Goal: Information Seeking & Learning: Find specific page/section

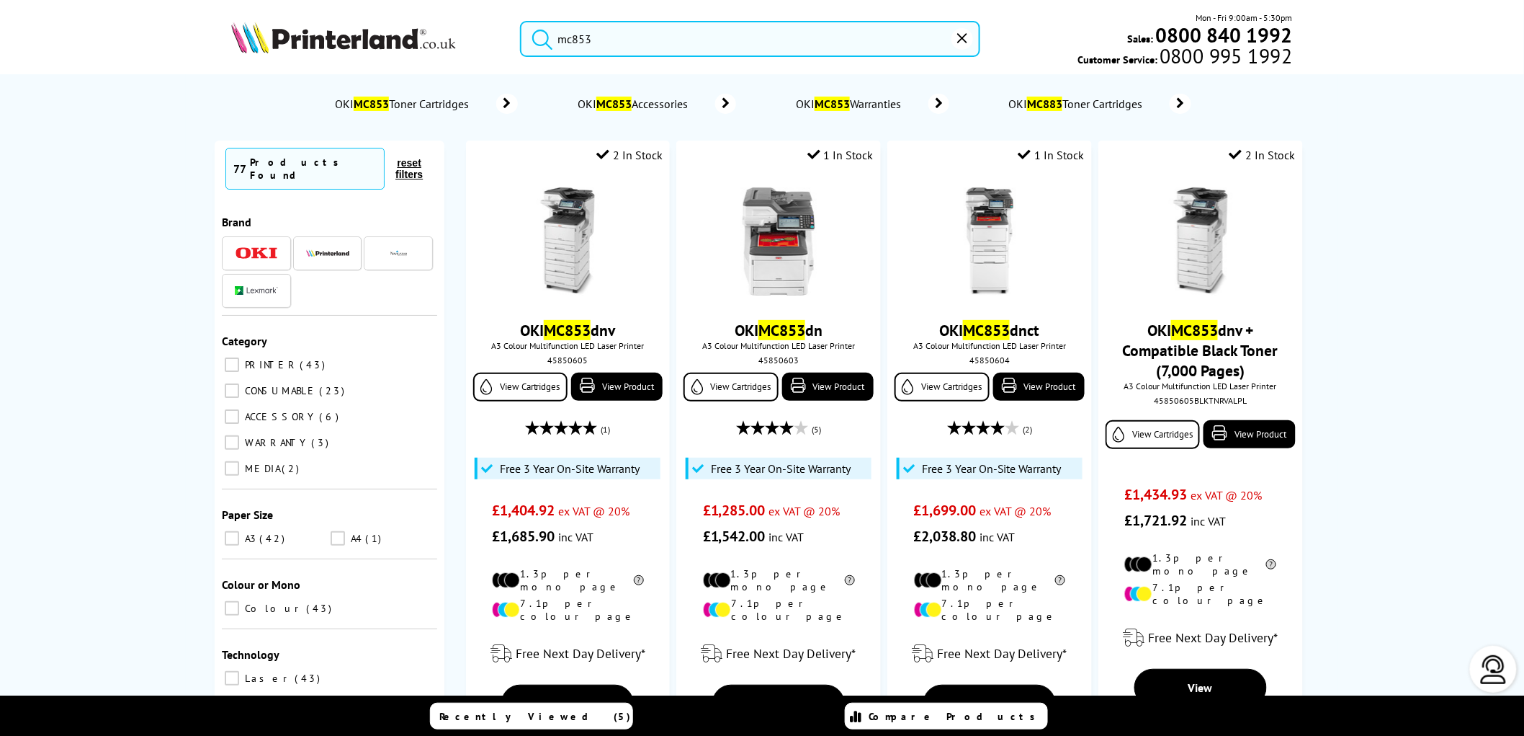
drag, startPoint x: 617, startPoint y: 45, endPoint x: 543, endPoint y: 48, distance: 74.3
click at [543, 48] on form "mc853" at bounding box center [750, 39] width 460 height 36
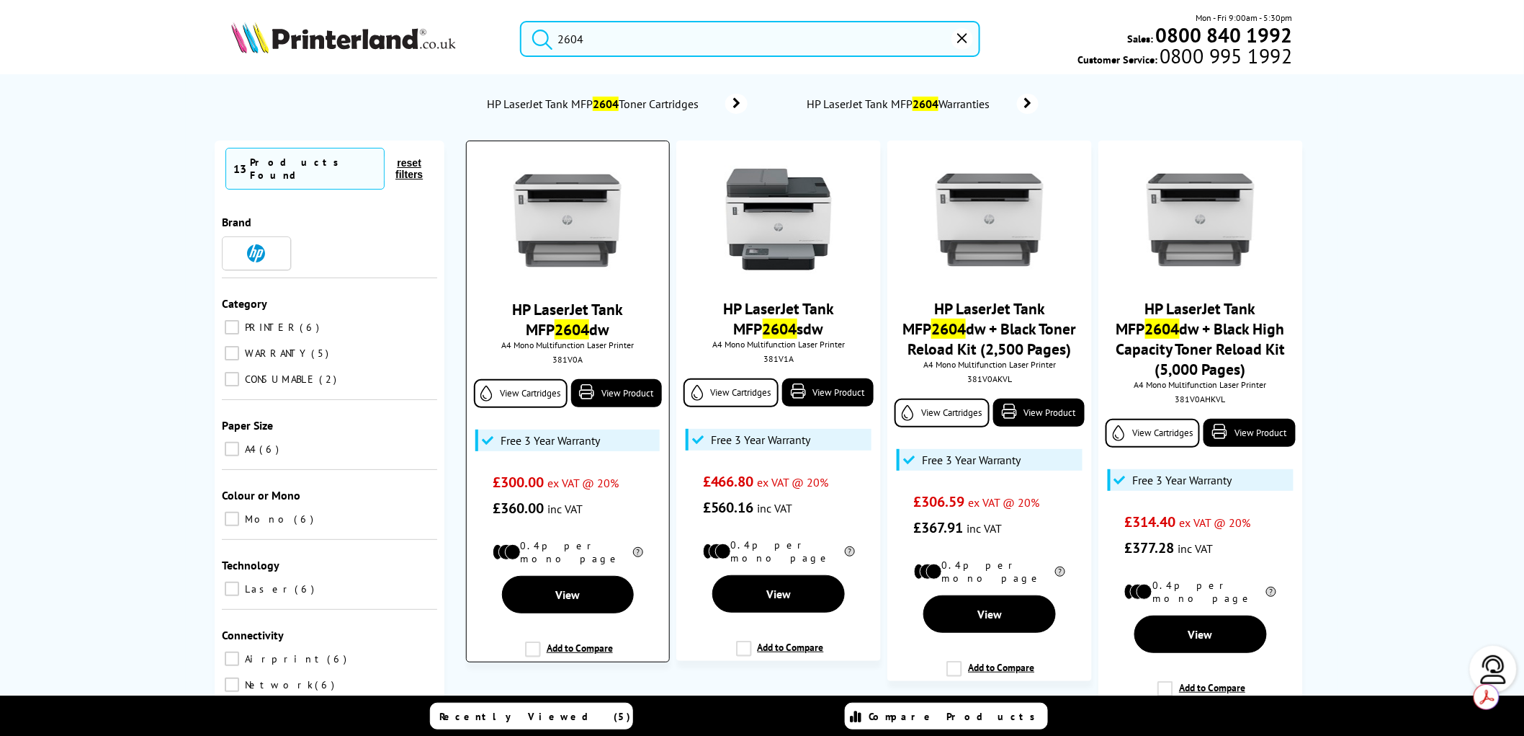
type input "2604"
click at [573, 212] on img at bounding box center [568, 220] width 108 height 108
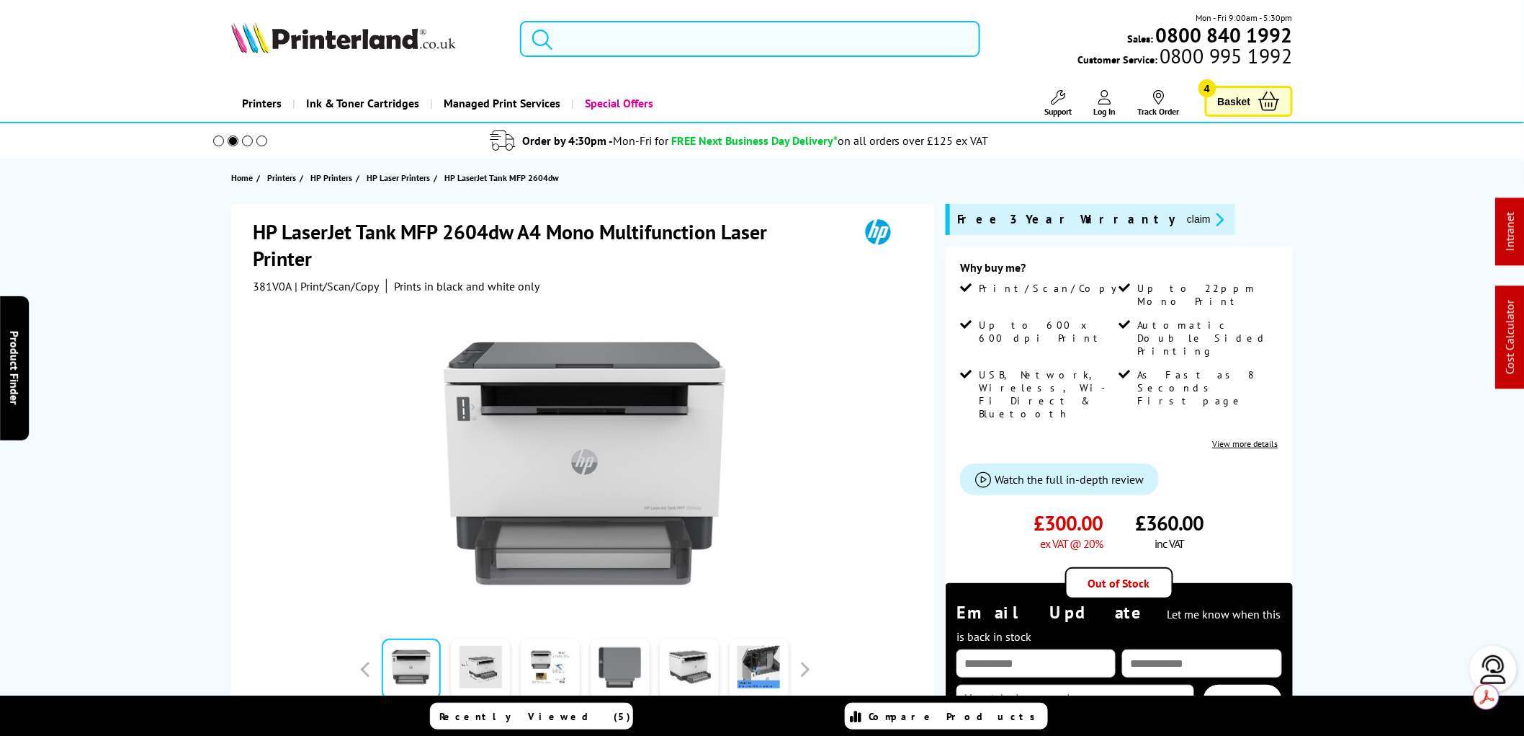
click at [574, 49] on input "search" at bounding box center [750, 39] width 460 height 36
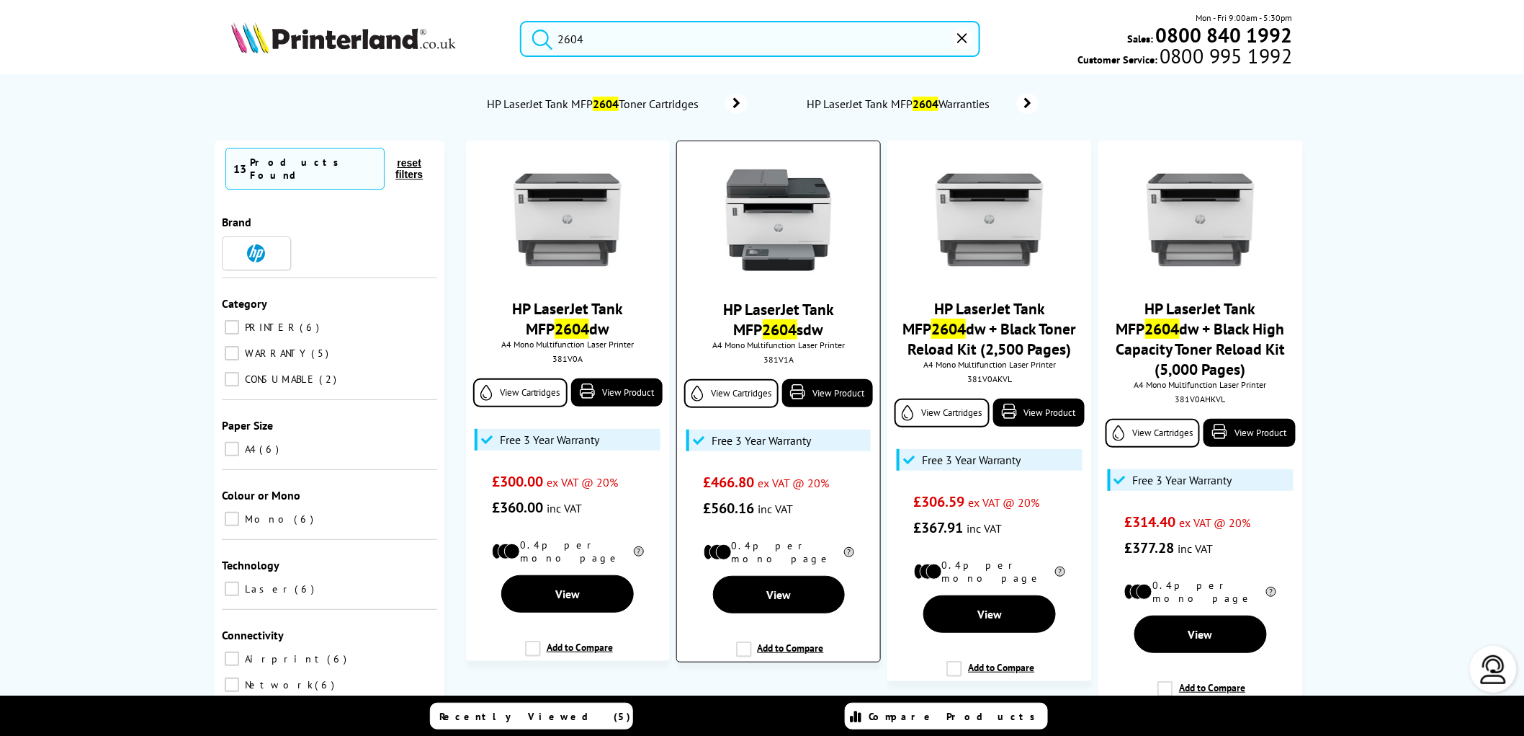
type input "2604"
click at [791, 232] on img at bounding box center [779, 220] width 108 height 108
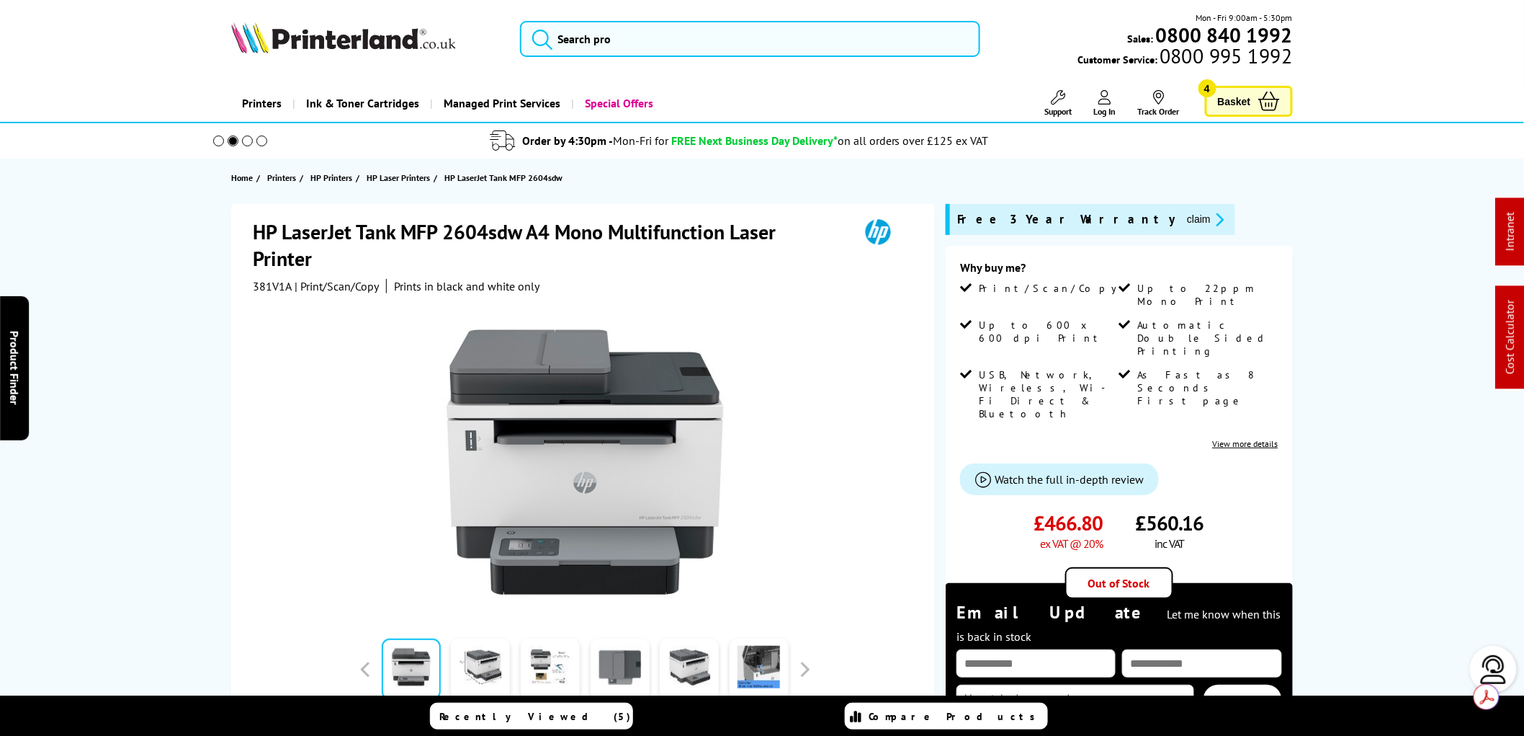
click at [311, 38] on img at bounding box center [343, 38] width 225 height 32
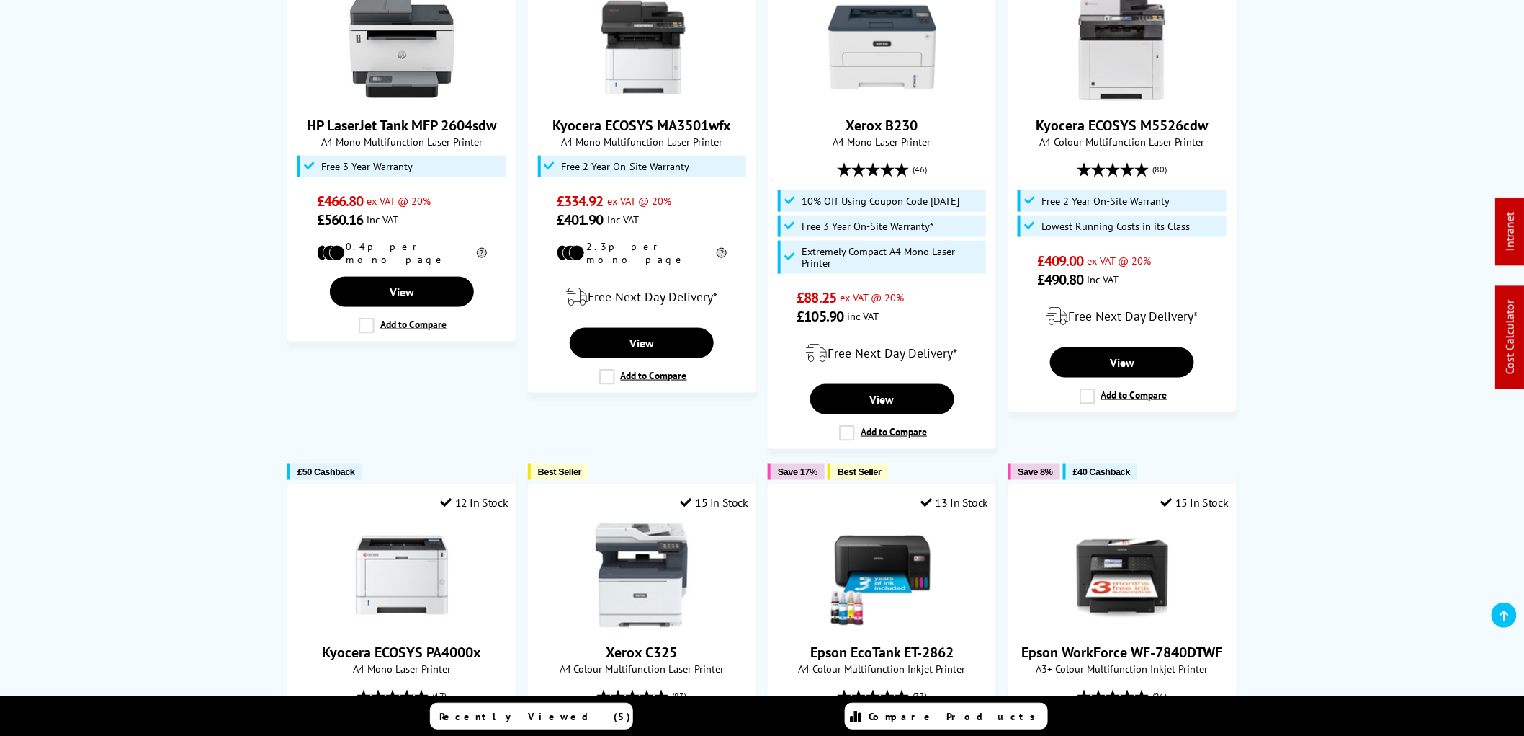
scroll to position [640, 0]
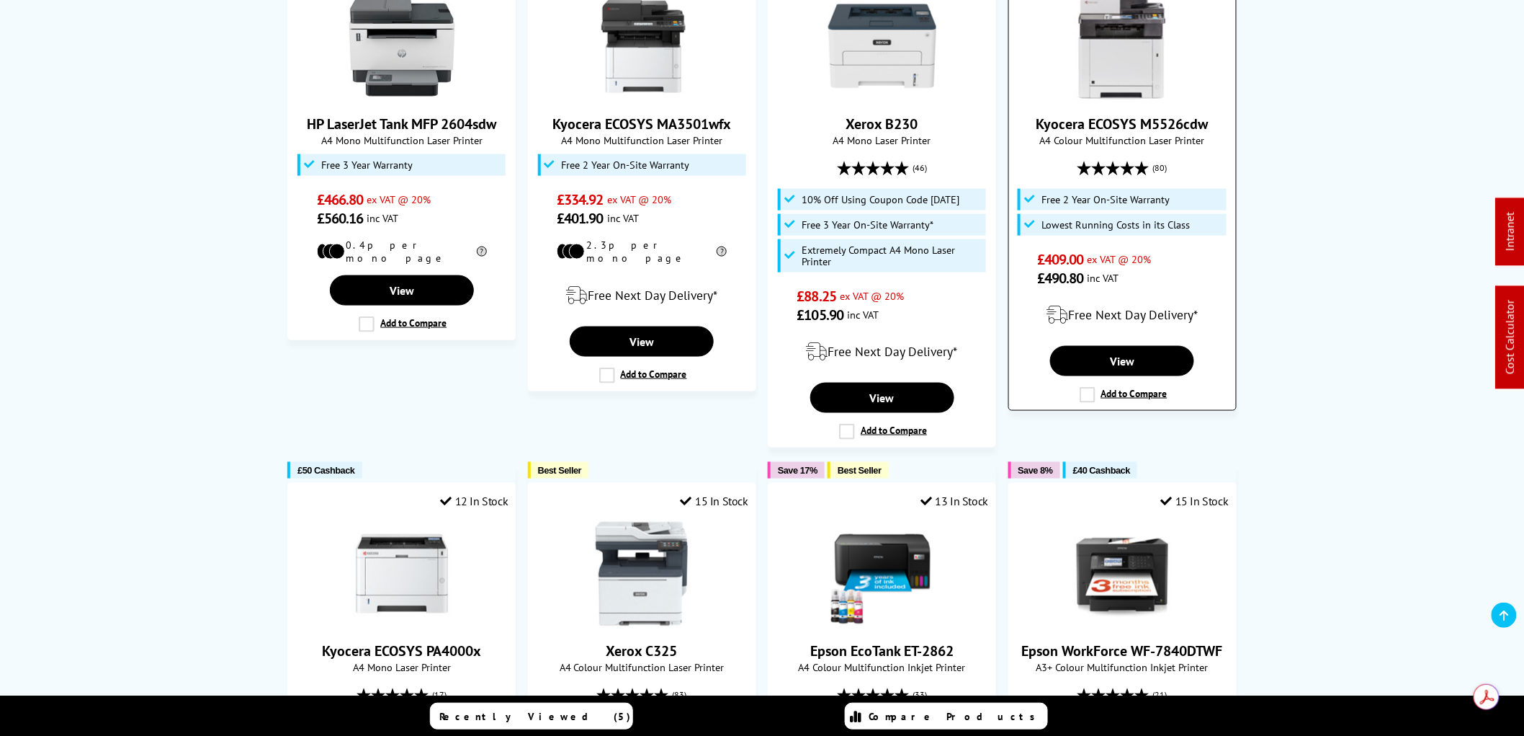
click at [1112, 47] on img at bounding box center [1122, 46] width 108 height 108
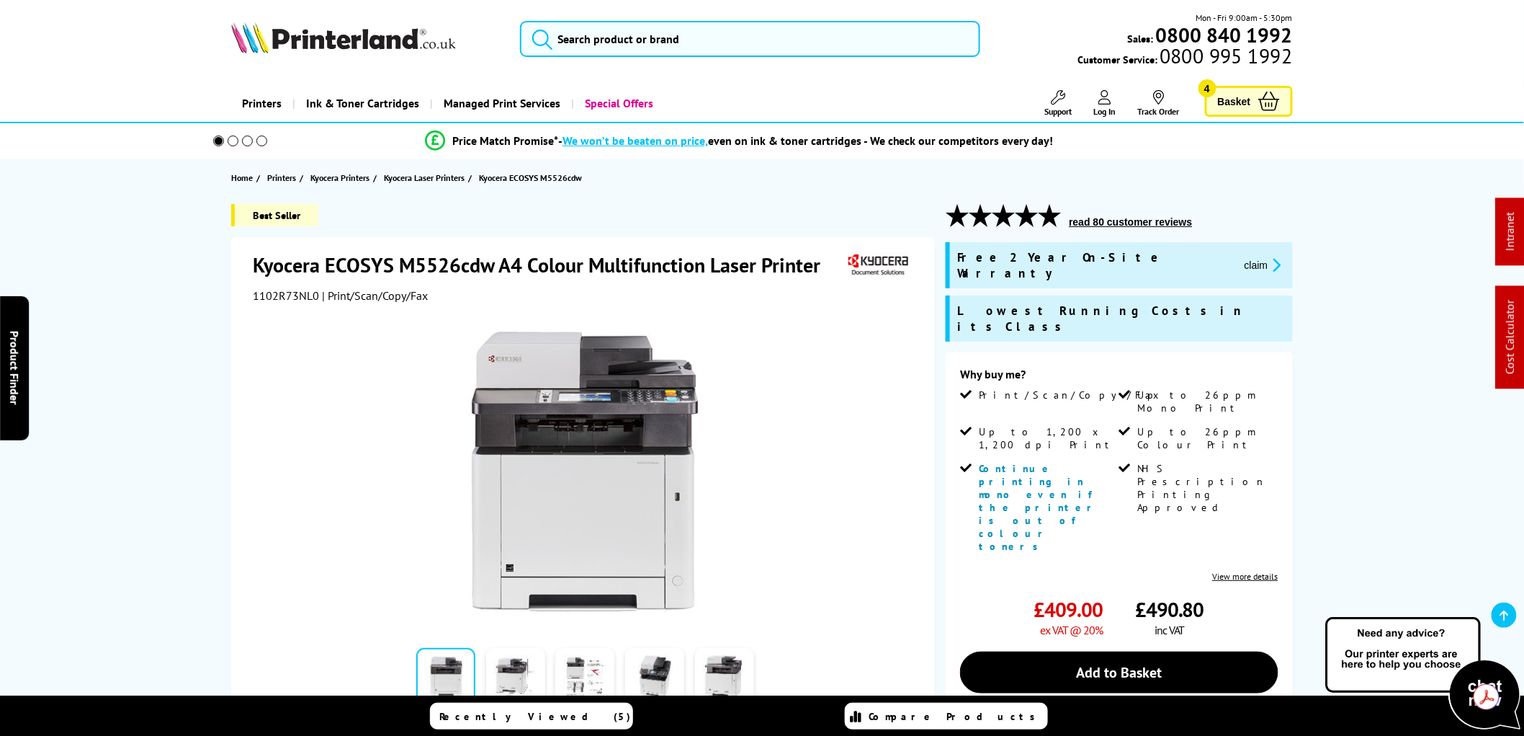
scroll to position [240, 0]
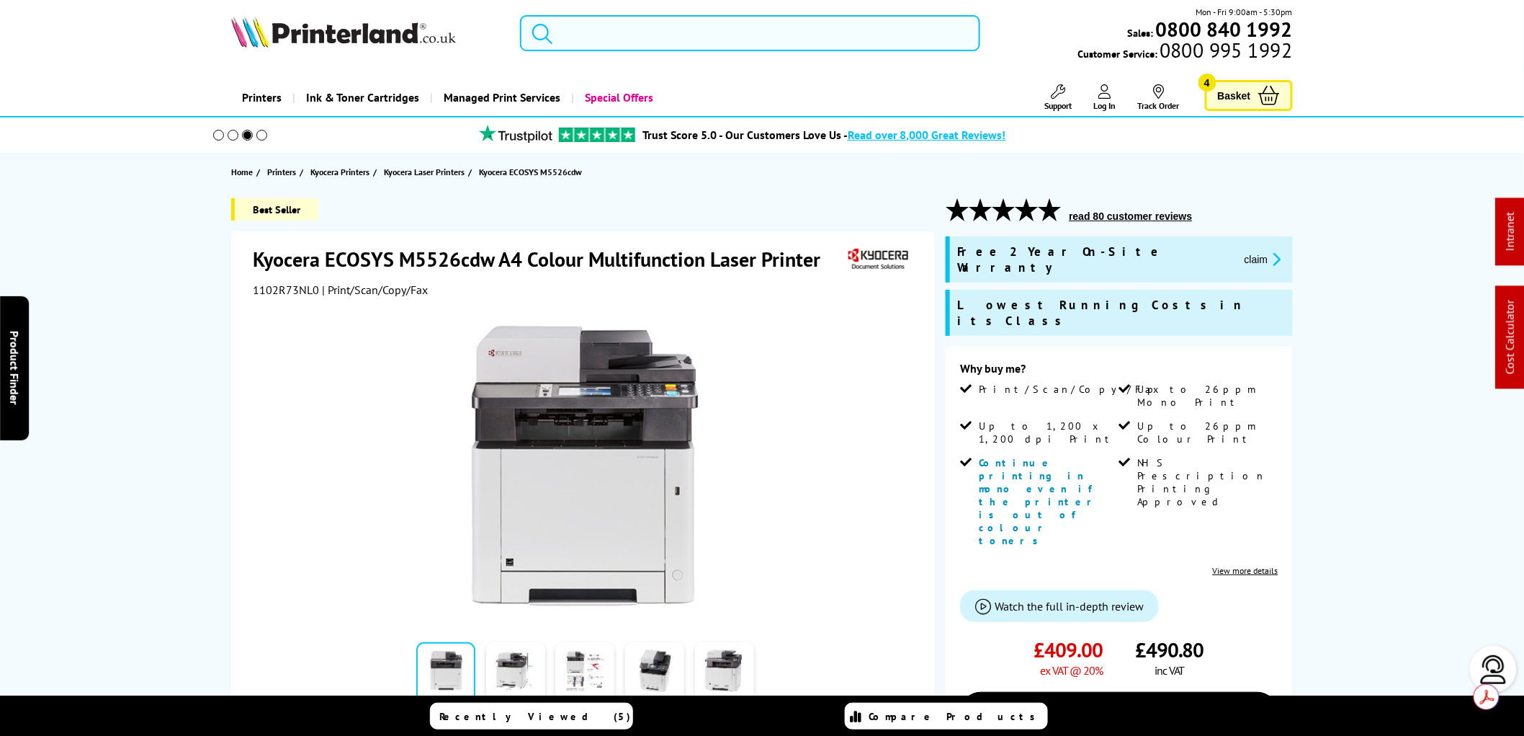
scroll to position [0, 0]
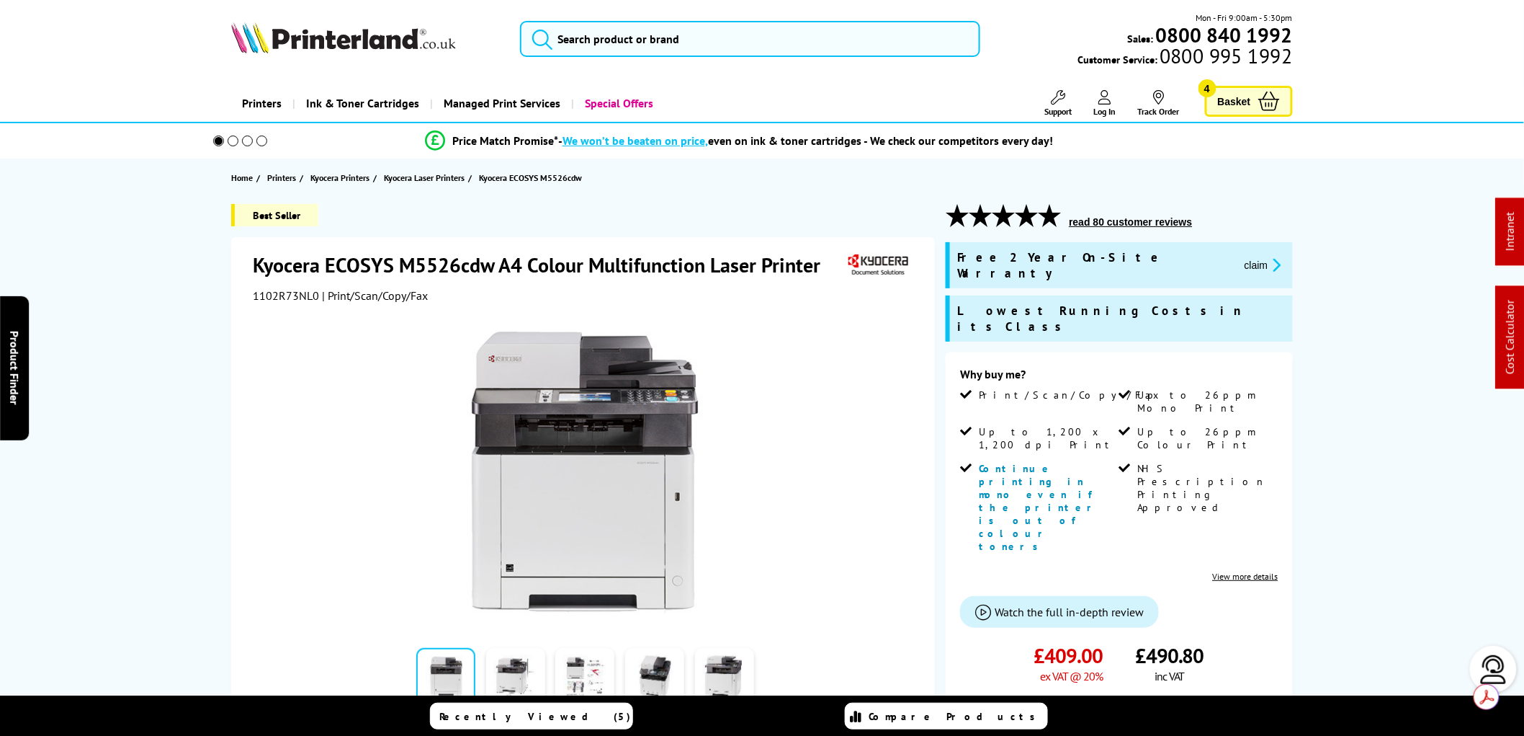
click at [326, 33] on img at bounding box center [343, 38] width 225 height 32
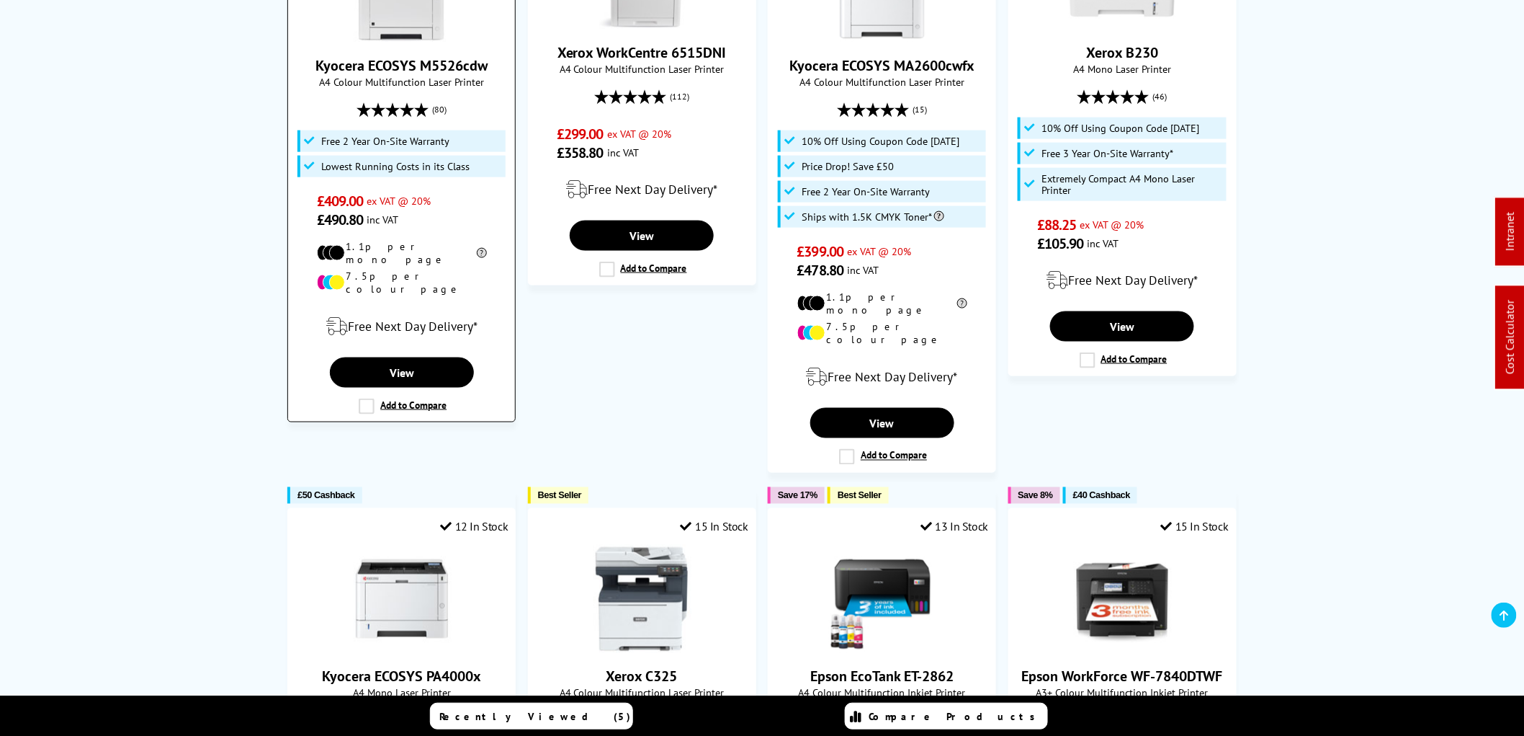
scroll to position [720, 0]
